Goal: Navigation & Orientation: Go to known website

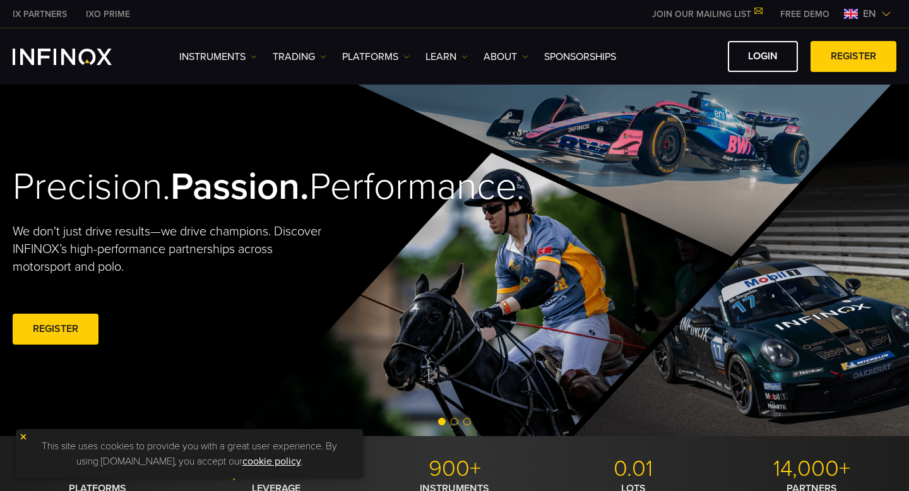
click at [879, 13] on span "en" at bounding box center [869, 13] width 23 height 15
